Goal: Navigation & Orientation: Find specific page/section

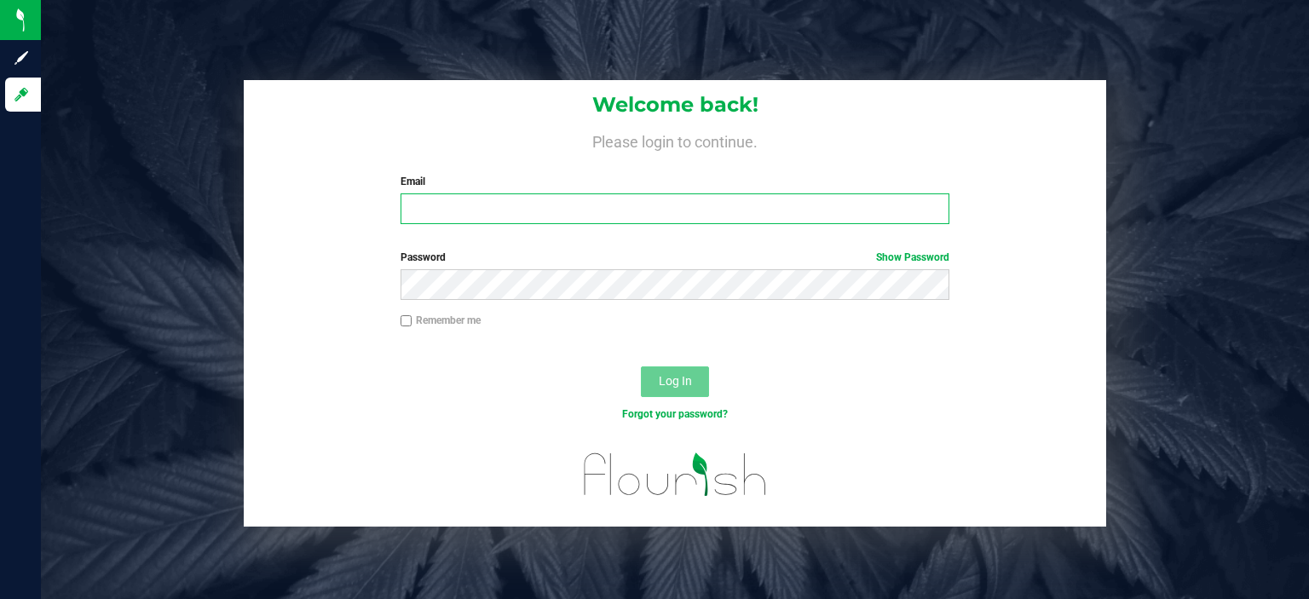
type input "[EMAIL_ADDRESS][DOMAIN_NAME]"
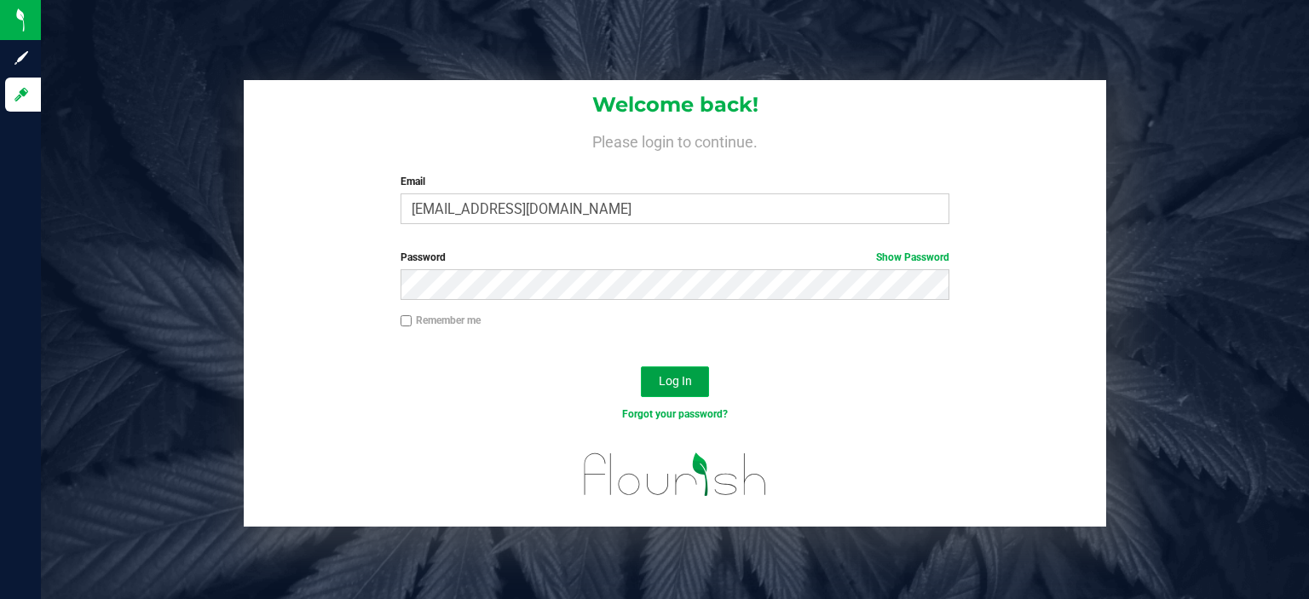
click at [682, 381] on span "Log In" at bounding box center [675, 381] width 33 height 14
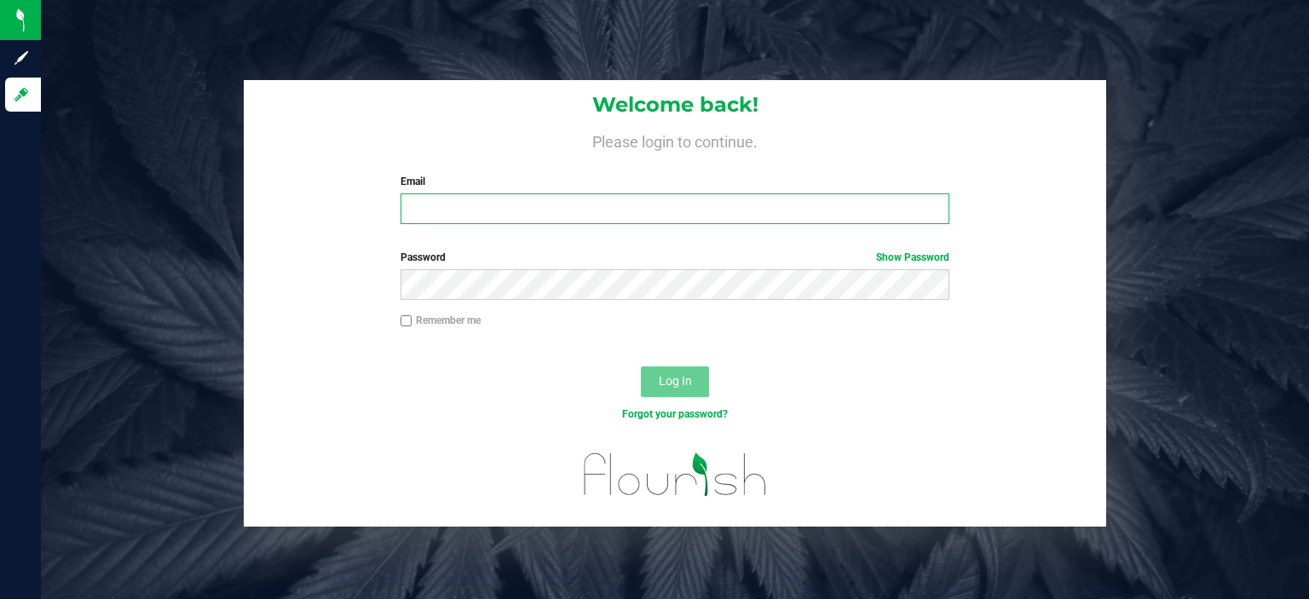
type input "[EMAIL_ADDRESS][DOMAIN_NAME]"
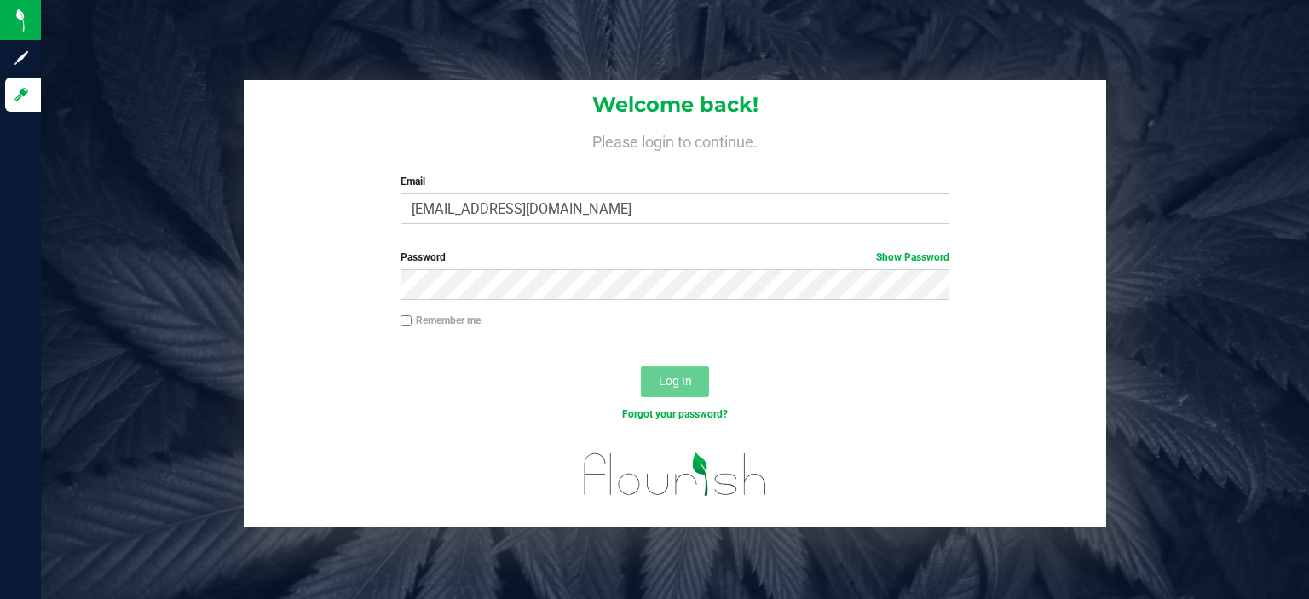
click at [679, 379] on span "Log In" at bounding box center [675, 381] width 33 height 14
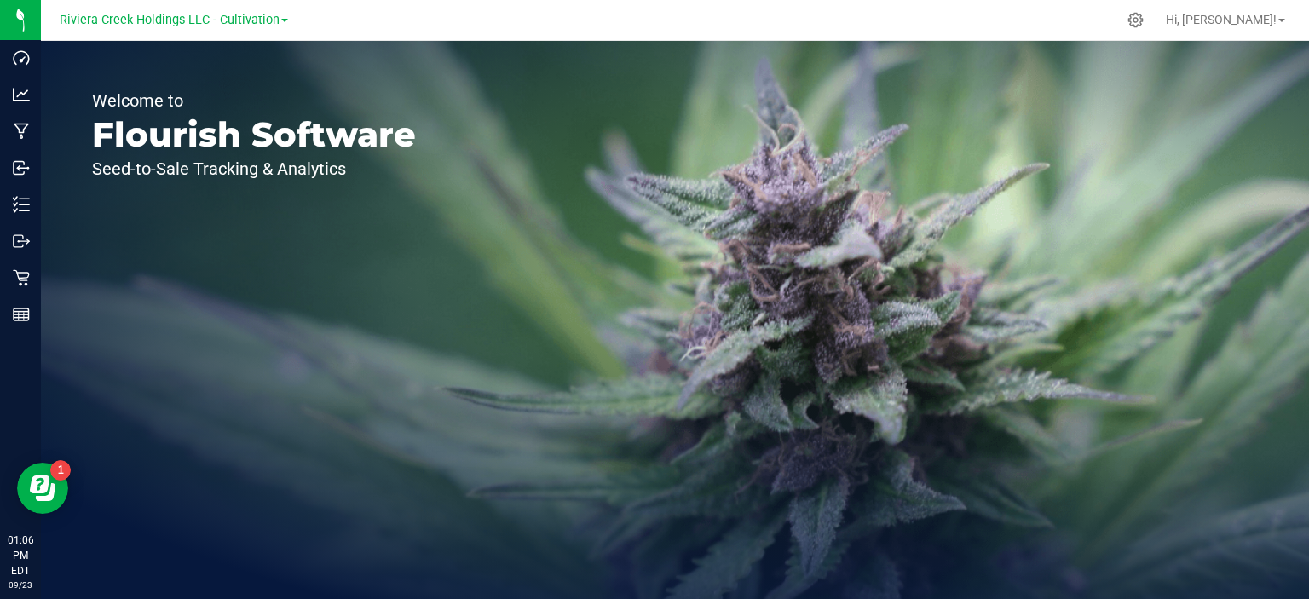
click at [282, 22] on span at bounding box center [284, 20] width 7 height 3
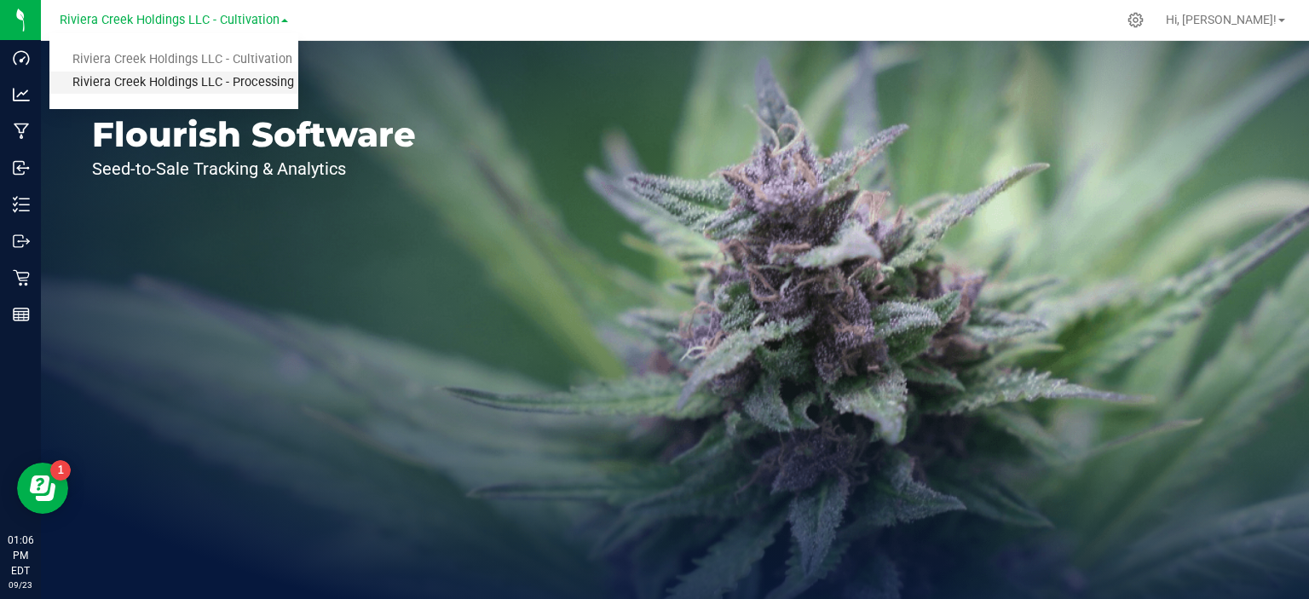
click at [261, 79] on link "Riviera Creek Holdings LLC - Processing" at bounding box center [173, 83] width 249 height 23
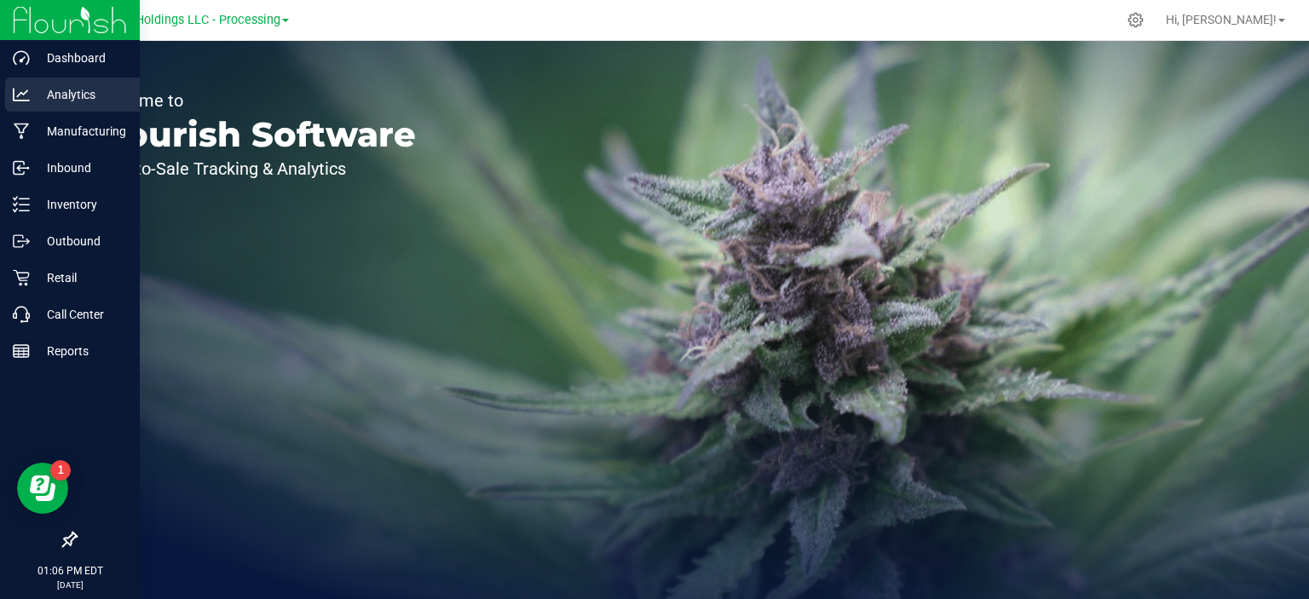
click at [55, 87] on p "Analytics" at bounding box center [81, 94] width 102 height 20
